Goal: Find specific page/section

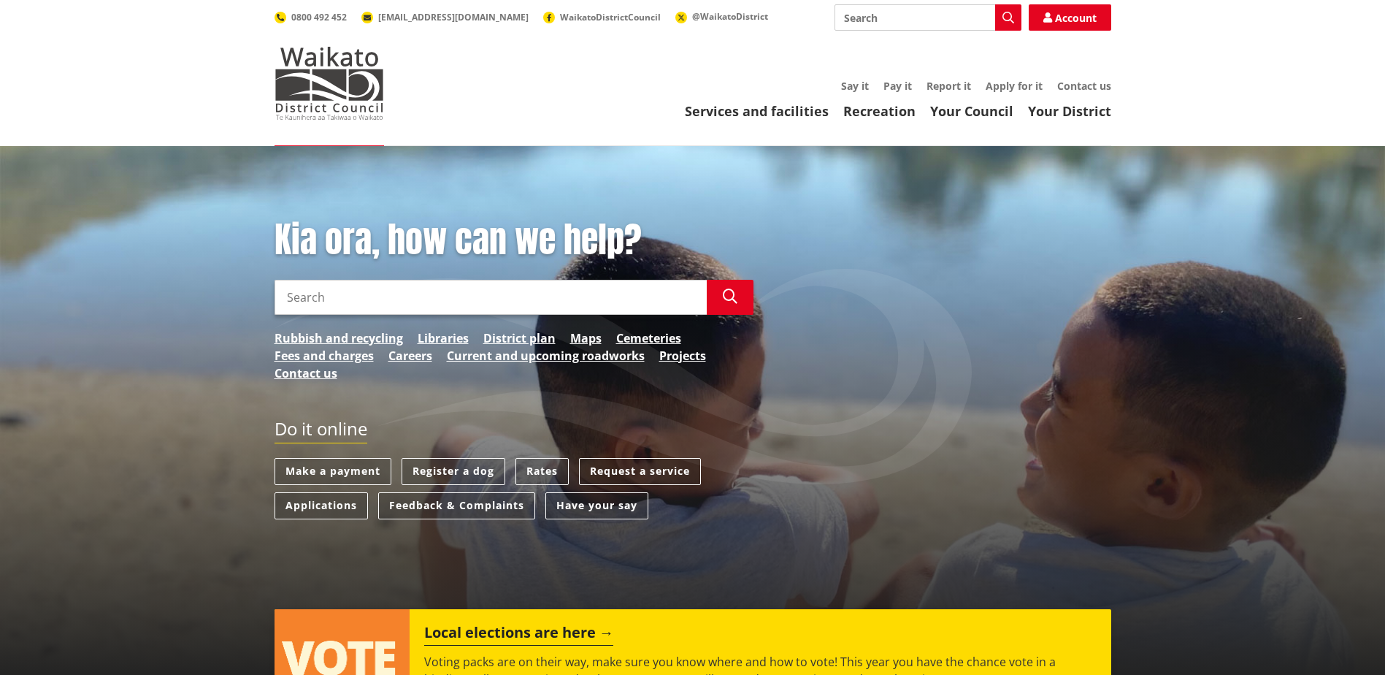
click at [924, 15] on input "Search" at bounding box center [927, 17] width 187 height 26
click at [483, 308] on input "Search" at bounding box center [490, 297] width 432 height 35
type input "Rates"
click at [547, 466] on link "Rates" at bounding box center [541, 471] width 53 height 27
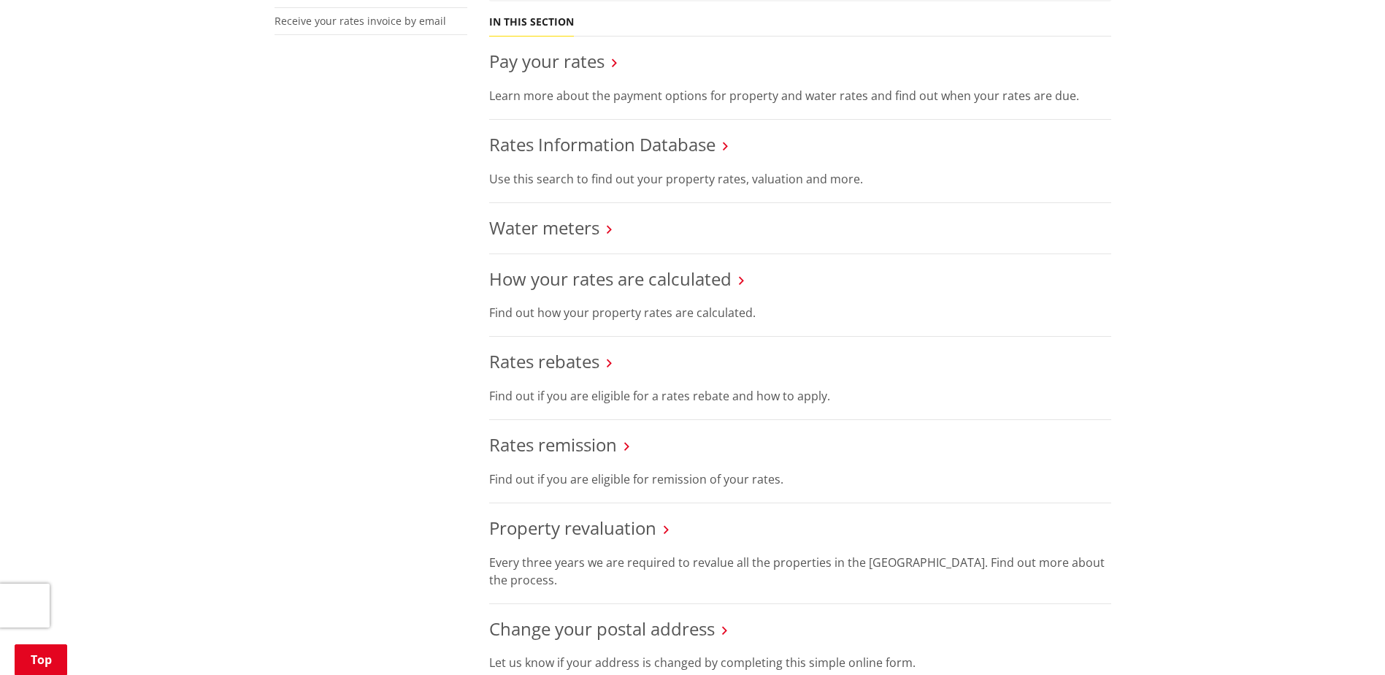
scroll to position [511, 0]
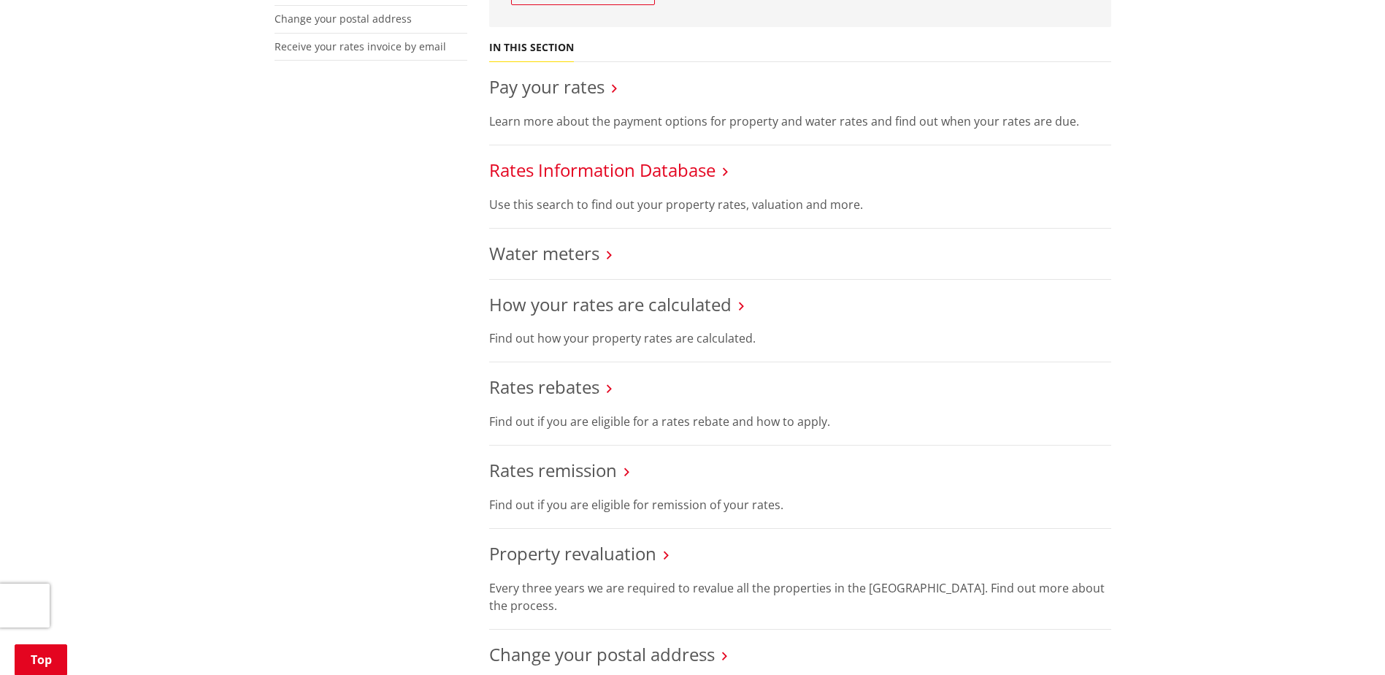
click at [596, 171] on link "Rates Information Database" at bounding box center [602, 170] width 226 height 24
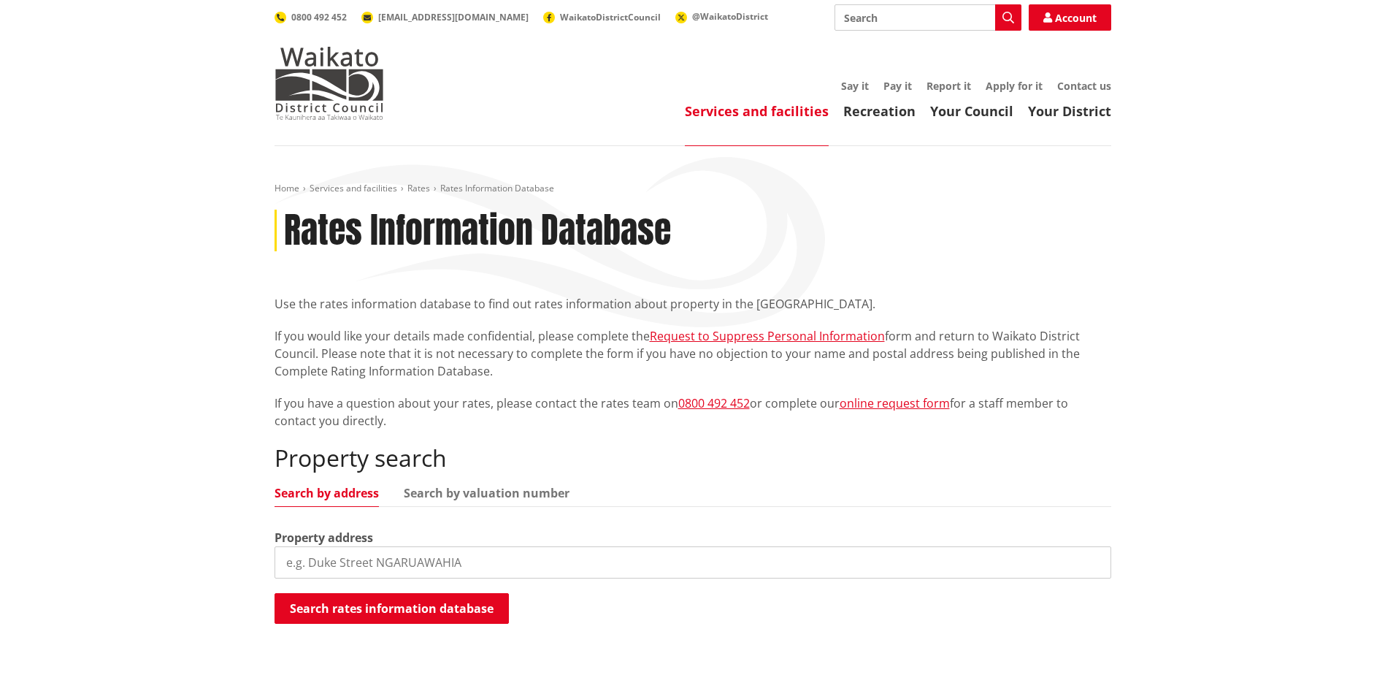
click at [369, 574] on input "search" at bounding box center [692, 562] width 837 height 32
